Goal: Information Seeking & Learning: Learn about a topic

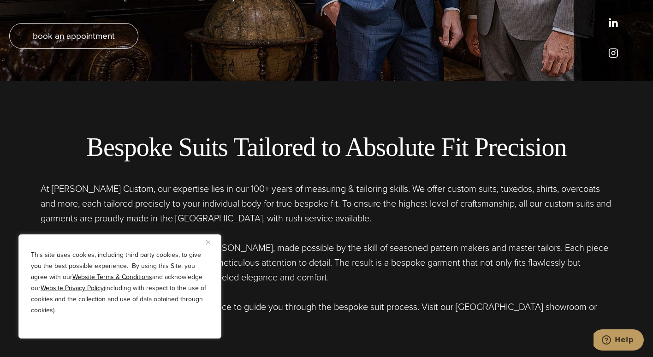
scroll to position [280, 0]
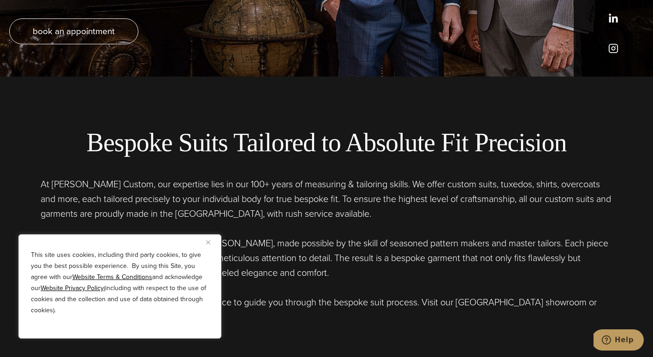
click at [210, 241] on img "Close" at bounding box center [208, 242] width 4 height 4
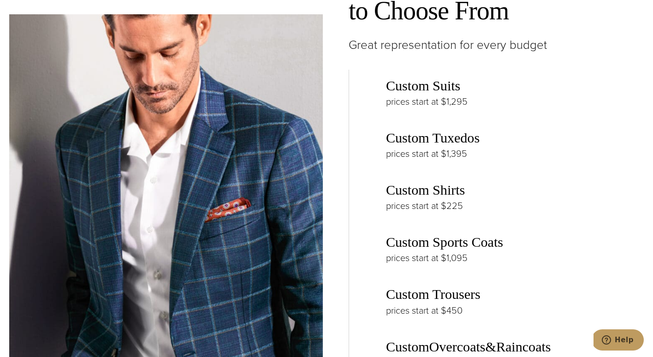
scroll to position [1382, 0]
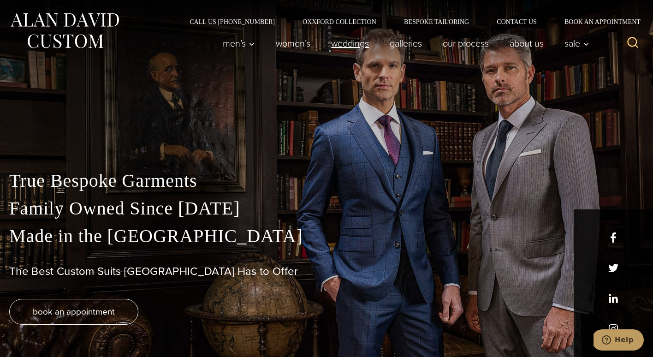
click at [343, 39] on link "weddings" at bounding box center [350, 43] width 59 height 18
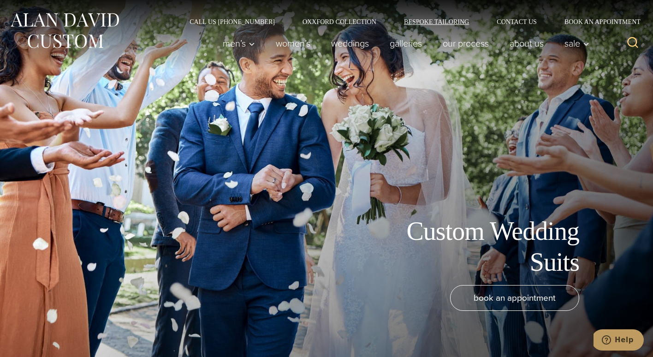
click at [424, 23] on link "Bespoke Tailoring" at bounding box center [436, 21] width 93 height 6
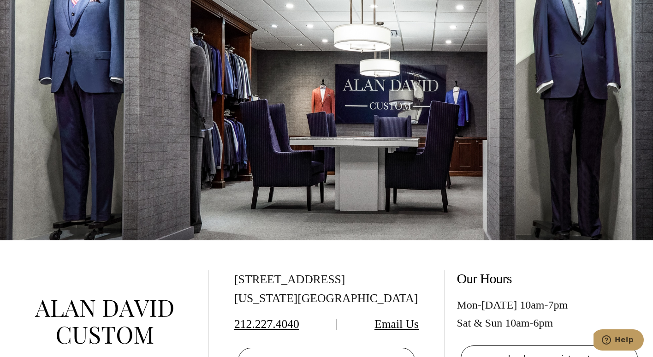
scroll to position [3629, 0]
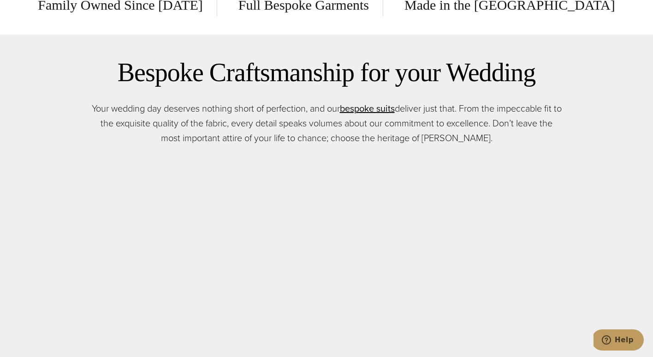
scroll to position [404, 0]
